Goal: Complete application form: Complete application form

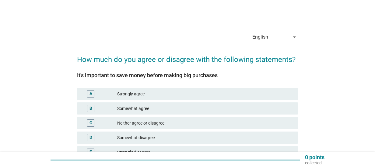
scroll to position [57, 0]
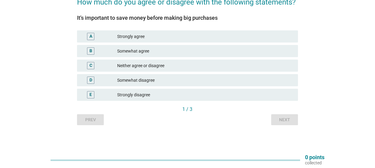
click at [150, 34] on div "Strongly agree" at bounding box center [205, 36] width 176 height 7
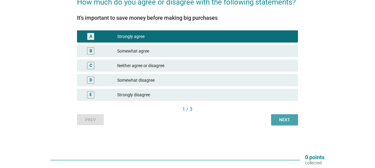
click at [285, 117] on div "Next" at bounding box center [284, 120] width 17 height 6
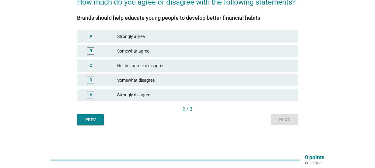
click at [140, 52] on div "Somewhat agree" at bounding box center [205, 50] width 176 height 7
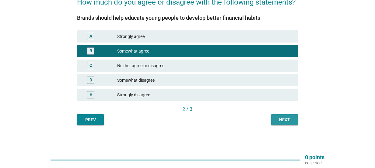
click at [282, 120] on div "Next" at bounding box center [284, 120] width 17 height 6
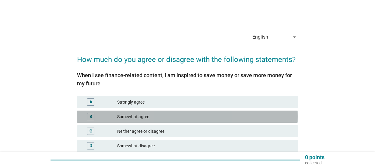
click at [157, 118] on div "Somewhat agree" at bounding box center [205, 116] width 176 height 7
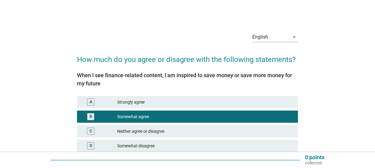
scroll to position [66, 0]
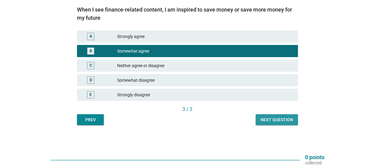
click at [279, 122] on div "Next question" at bounding box center [276, 120] width 33 height 6
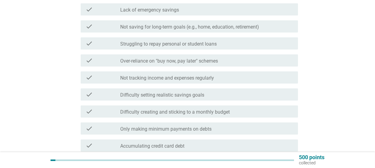
scroll to position [215, 0]
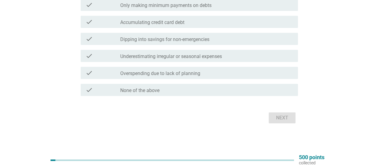
click at [150, 96] on div "check check_box_outline_blank None of the above" at bounding box center [187, 89] width 220 height 17
click at [152, 91] on label "None of the above" at bounding box center [139, 91] width 39 height 6
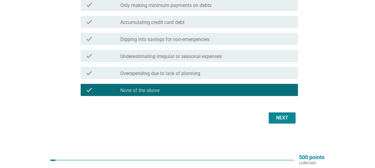
click at [288, 123] on button "Next" at bounding box center [281, 117] width 27 height 11
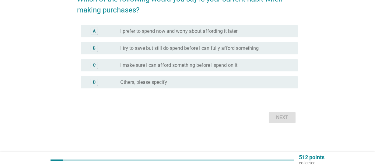
scroll to position [0, 0]
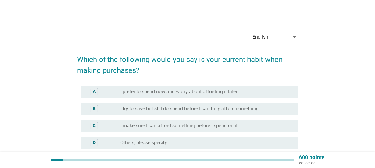
click at [195, 127] on label "I make sure I can afford something before I spend on it" at bounding box center [178, 126] width 117 height 6
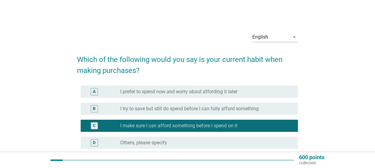
scroll to position [60, 0]
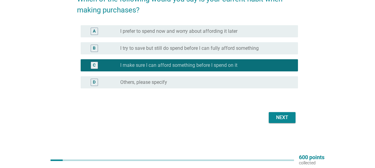
click at [283, 119] on div "Next" at bounding box center [281, 117] width 17 height 7
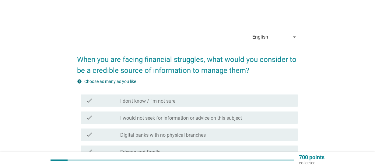
scroll to position [91, 0]
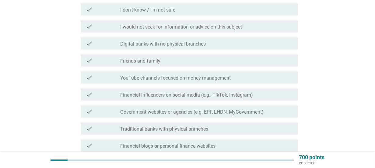
click at [165, 27] on label "I would not seek for information or advice on this subject" at bounding box center [181, 27] width 122 height 6
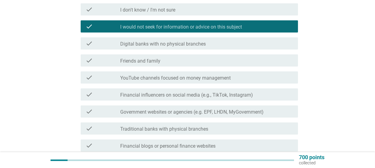
scroll to position [266, 0]
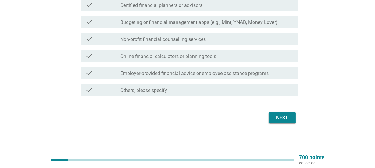
click at [294, 117] on button "Next" at bounding box center [281, 117] width 27 height 11
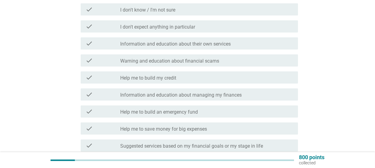
scroll to position [122, 0]
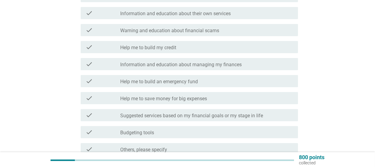
click at [183, 83] on label "Help me to build an emergency fund" at bounding box center [159, 82] width 78 height 6
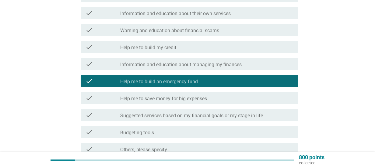
click at [181, 101] on label "Help me to save money for big expenses" at bounding box center [163, 99] width 87 height 6
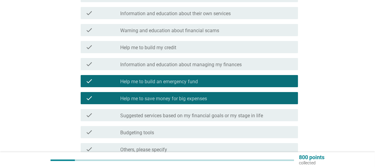
scroll to position [181, 0]
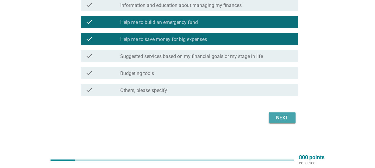
click at [282, 117] on div "Next" at bounding box center [281, 117] width 17 height 7
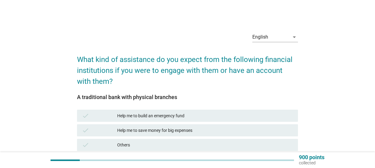
click at [157, 116] on div "Help me to build an emergency fund" at bounding box center [205, 115] width 176 height 7
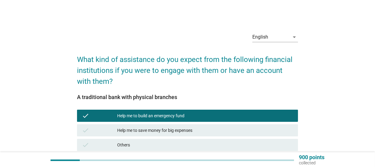
click at [157, 133] on div "Help me to save money for big expenses" at bounding box center [205, 130] width 176 height 7
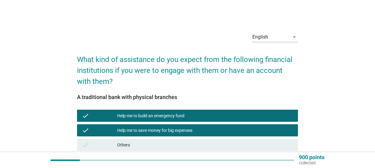
scroll to position [79, 0]
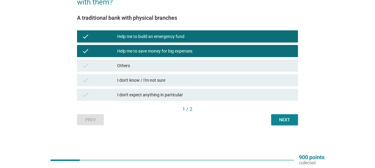
click at [284, 121] on div "Next" at bounding box center [284, 120] width 17 height 6
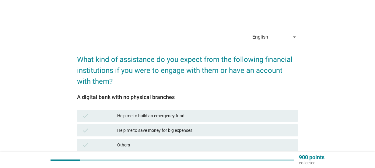
click at [155, 114] on div "Help me to build an emergency fund" at bounding box center [205, 115] width 176 height 7
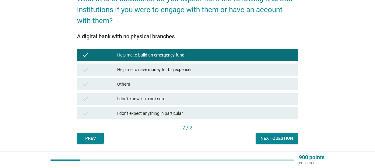
scroll to position [79, 0]
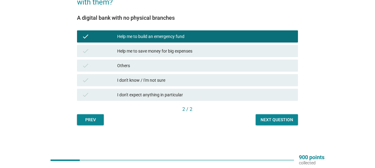
click at [274, 124] on button "Next question" at bounding box center [276, 119] width 42 height 11
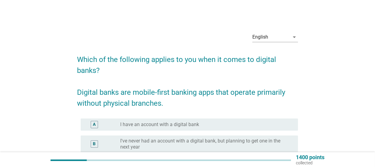
scroll to position [91, 0]
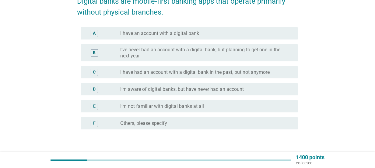
click at [186, 88] on label "I’m aware of digital banks, but have never had an account" at bounding box center [181, 89] width 123 height 6
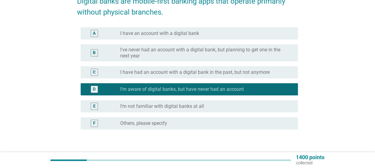
scroll to position [132, 0]
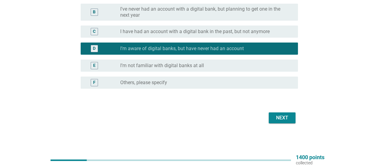
click at [293, 117] on button "Next" at bounding box center [281, 117] width 27 height 11
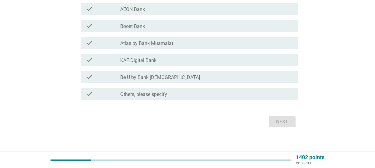
scroll to position [0, 0]
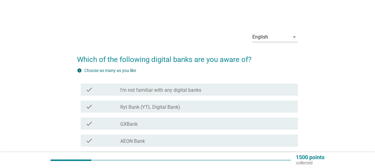
click at [133, 124] on label "GXBank" at bounding box center [128, 124] width 17 height 6
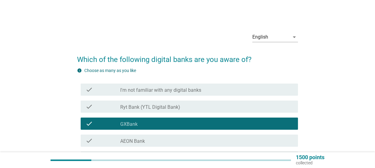
click at [133, 143] on label "AEON Bank" at bounding box center [132, 141] width 25 height 6
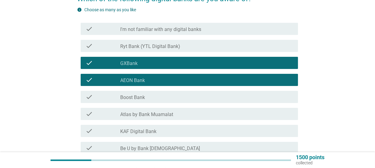
scroll to position [105, 0]
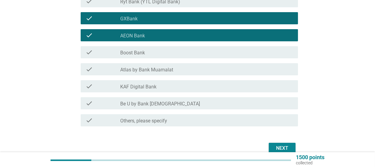
click at [287, 144] on button "Next" at bounding box center [281, 148] width 27 height 11
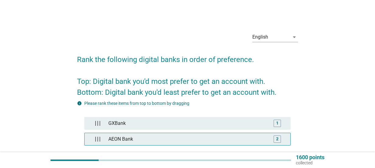
scroll to position [60, 0]
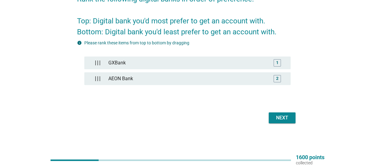
click at [280, 116] on div "Next" at bounding box center [281, 117] width 17 height 7
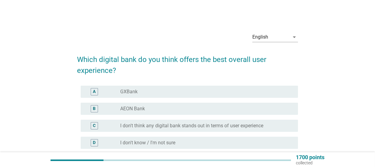
click at [176, 93] on div "radio_button_unchecked GXBank" at bounding box center [204, 92] width 168 height 6
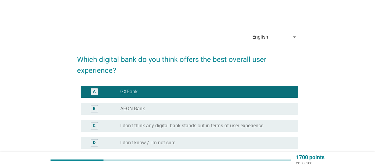
scroll to position [78, 0]
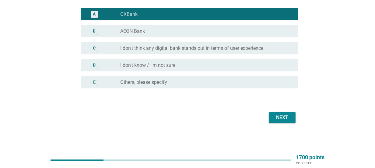
click at [277, 121] on div "Next" at bounding box center [281, 117] width 17 height 7
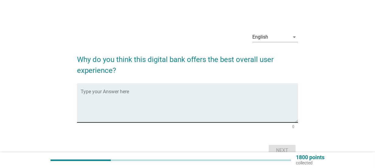
click at [147, 114] on textarea "Type your Answer here" at bounding box center [189, 107] width 217 height 32
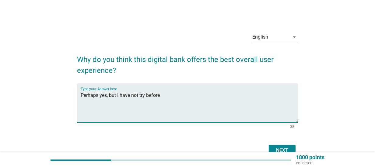
type textarea "Perhaps yes, but I have not try before"
click at [288, 148] on div "Next" at bounding box center [281, 150] width 17 height 7
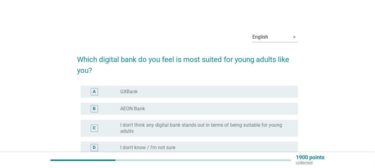
click at [190, 90] on div "radio_button_unchecked GXBank" at bounding box center [204, 92] width 168 height 6
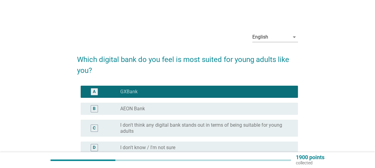
scroll to position [82, 0]
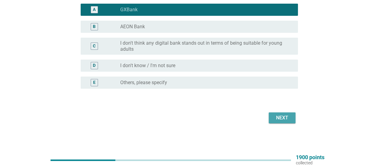
click at [282, 120] on div "Next" at bounding box center [281, 117] width 17 height 7
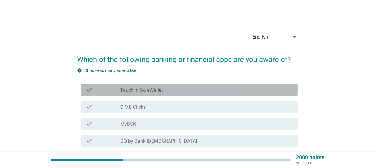
click at [170, 90] on div "check_box_outline_blank Touch 'n Go eWallet" at bounding box center [206, 89] width 173 height 7
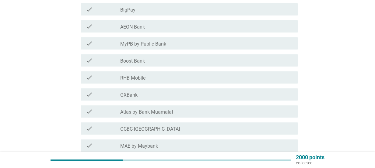
scroll to position [272, 0]
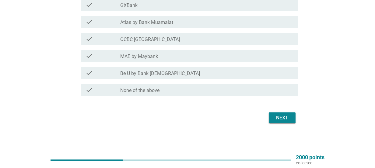
click at [169, 53] on div "check_box_outline_blank MAE by Maybank" at bounding box center [206, 55] width 173 height 7
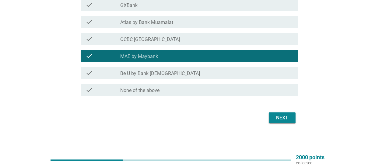
click at [286, 120] on div "Next" at bounding box center [281, 117] width 17 height 7
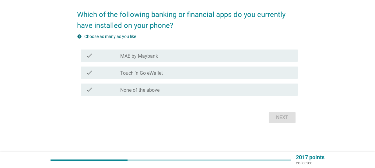
scroll to position [0, 0]
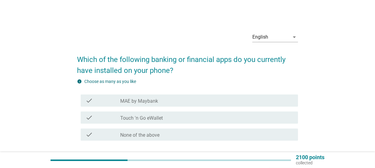
click at [188, 101] on div "check_box_outline_blank MAE by Maybank" at bounding box center [206, 100] width 173 height 7
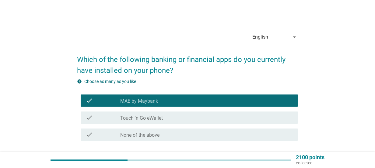
click at [188, 121] on div "check check_box_outline_blank Touch 'n Go eWallet" at bounding box center [189, 118] width 217 height 12
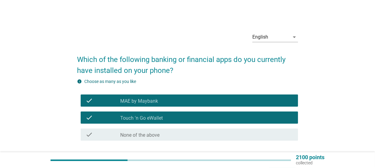
scroll to position [45, 0]
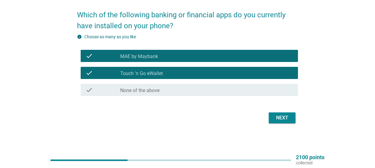
click at [287, 118] on div "Next" at bounding box center [281, 117] width 17 height 7
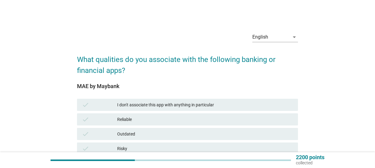
scroll to position [122, 0]
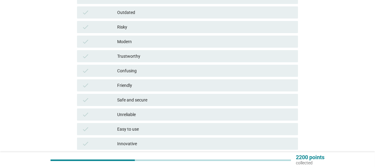
click at [156, 57] on div "Trustworthy" at bounding box center [205, 56] width 176 height 7
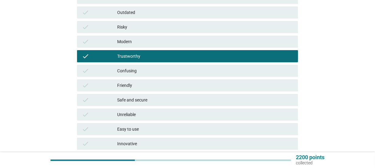
click at [156, 41] on div "Modern" at bounding box center [205, 41] width 176 height 7
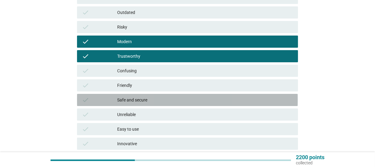
click at [157, 103] on div "check Safe and secure" at bounding box center [187, 100] width 220 height 12
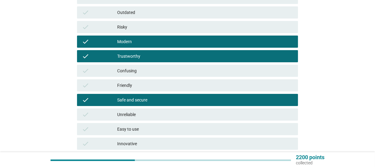
scroll to position [213, 0]
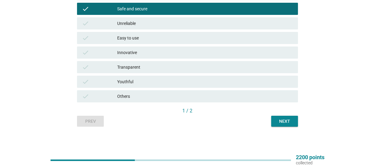
click at [287, 121] on div "Next" at bounding box center [284, 121] width 17 height 6
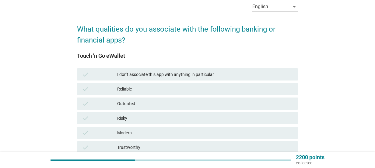
scroll to position [61, 0]
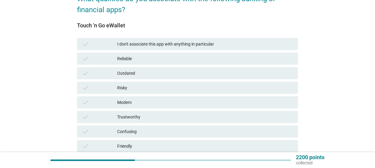
click at [157, 104] on div "Modern" at bounding box center [205, 102] width 176 height 7
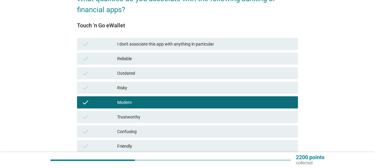
click at [159, 147] on div "Friendly" at bounding box center [205, 146] width 176 height 7
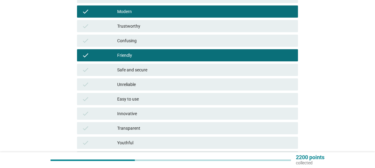
scroll to position [182, 0]
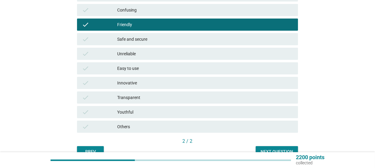
click at [157, 111] on div "Youthful" at bounding box center [205, 112] width 176 height 7
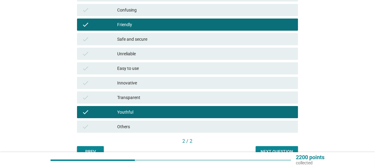
click at [269, 147] on button "Next question" at bounding box center [276, 151] width 42 height 11
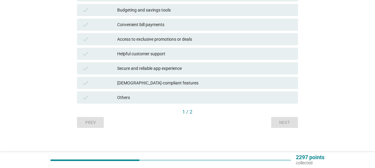
scroll to position [0, 0]
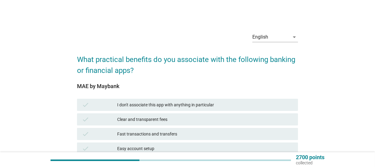
click at [152, 119] on div "Clear and transparent fees" at bounding box center [205, 119] width 176 height 7
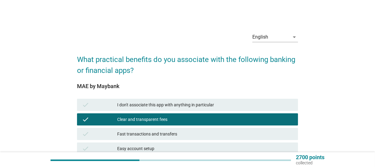
click at [150, 135] on div "Fast transactions and transfers" at bounding box center [205, 133] width 176 height 7
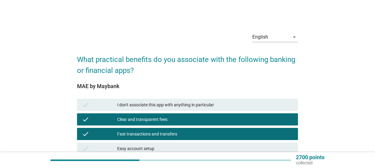
scroll to position [185, 0]
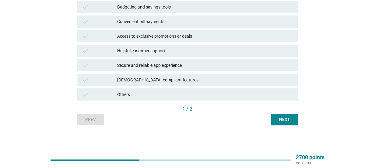
click at [155, 24] on div "Convenient bill payments" at bounding box center [205, 21] width 176 height 7
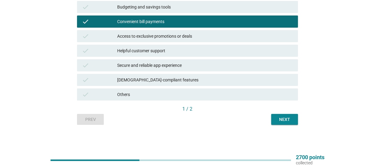
click at [167, 67] on div "Secure and reliable app experience" at bounding box center [205, 65] width 176 height 7
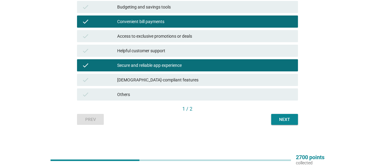
click at [294, 120] on button "Next" at bounding box center [284, 119] width 27 height 11
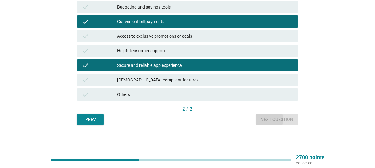
scroll to position [0, 0]
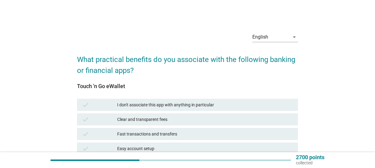
click at [155, 132] on div "Fast transactions and transfers" at bounding box center [205, 133] width 176 height 7
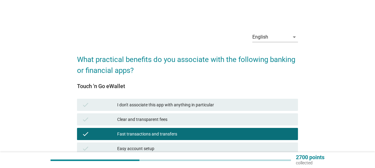
scroll to position [61, 0]
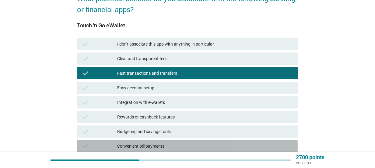
click at [131, 146] on div "Convenient bill payments" at bounding box center [205, 146] width 176 height 7
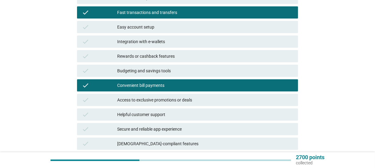
scroll to position [185, 0]
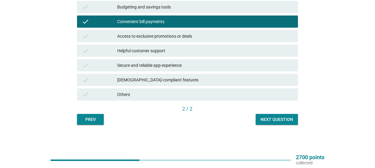
click at [278, 122] on div "Next question" at bounding box center [276, 119] width 33 height 6
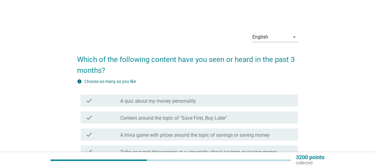
scroll to position [91, 0]
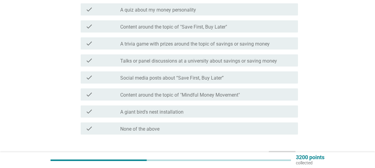
click at [145, 130] on label "None of the above" at bounding box center [139, 129] width 39 height 6
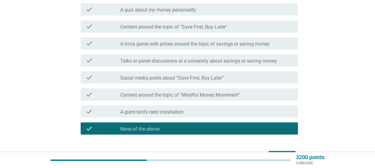
scroll to position [130, 0]
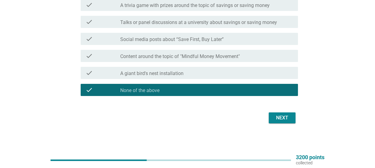
click at [272, 119] on button "Next" at bounding box center [281, 117] width 27 height 11
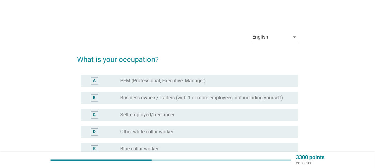
scroll to position [30, 0]
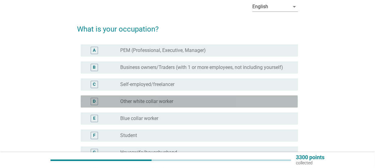
click at [156, 103] on label "Other white collar worker" at bounding box center [146, 101] width 53 height 6
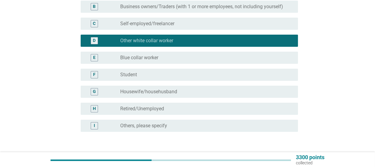
scroll to position [104, 0]
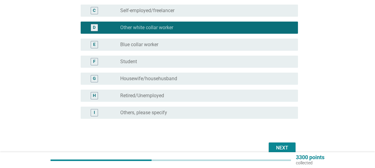
click at [290, 146] on div "Next" at bounding box center [281, 147] width 17 height 7
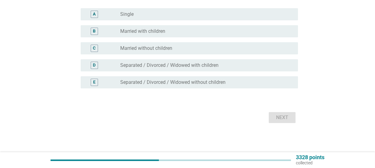
scroll to position [0, 0]
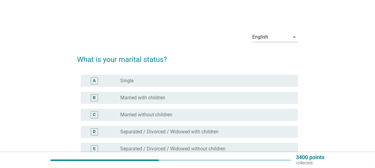
click at [147, 98] on label "Married with children" at bounding box center [142, 98] width 45 height 6
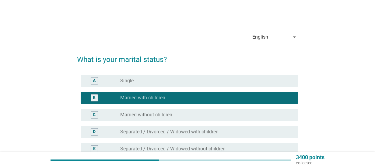
scroll to position [66, 0]
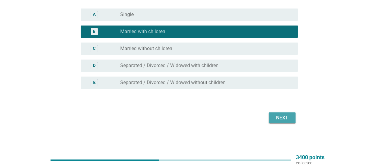
click at [276, 122] on button "Next" at bounding box center [281, 117] width 27 height 11
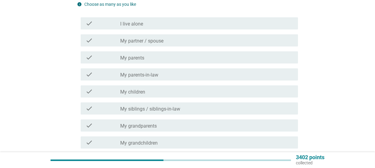
scroll to position [0, 0]
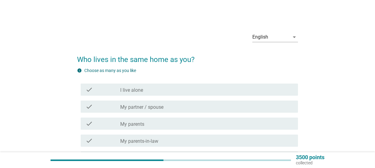
click at [152, 107] on label "My partner / spouse" at bounding box center [141, 107] width 43 height 6
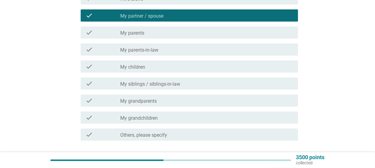
scroll to position [122, 0]
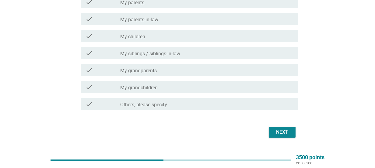
click at [140, 39] on label "My children" at bounding box center [132, 37] width 25 height 6
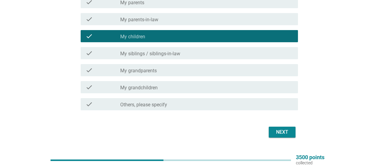
click at [277, 133] on div "Next" at bounding box center [281, 132] width 17 height 7
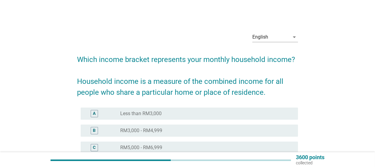
scroll to position [61, 0]
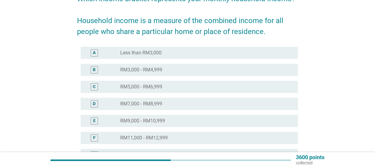
click at [151, 122] on label "RM9,000 - RM10,999" at bounding box center [142, 121] width 45 height 6
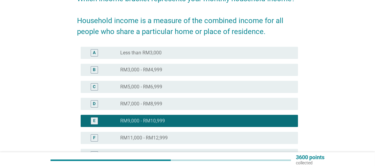
scroll to position [150, 0]
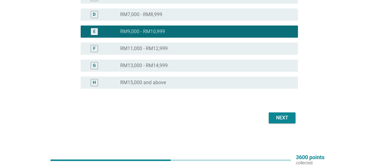
click at [285, 118] on div "Next" at bounding box center [281, 117] width 17 height 7
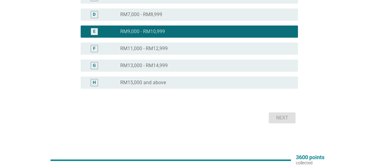
scroll to position [0, 0]
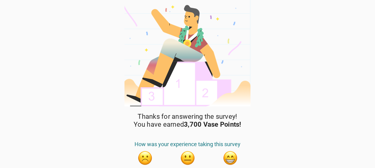
scroll to position [24, 0]
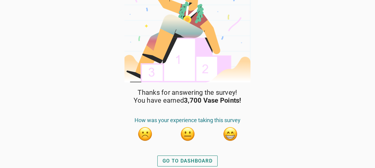
click at [190, 161] on div "GO TO DASHBOARD" at bounding box center [187, 160] width 50 height 7
